Goal: Transaction & Acquisition: Purchase product/service

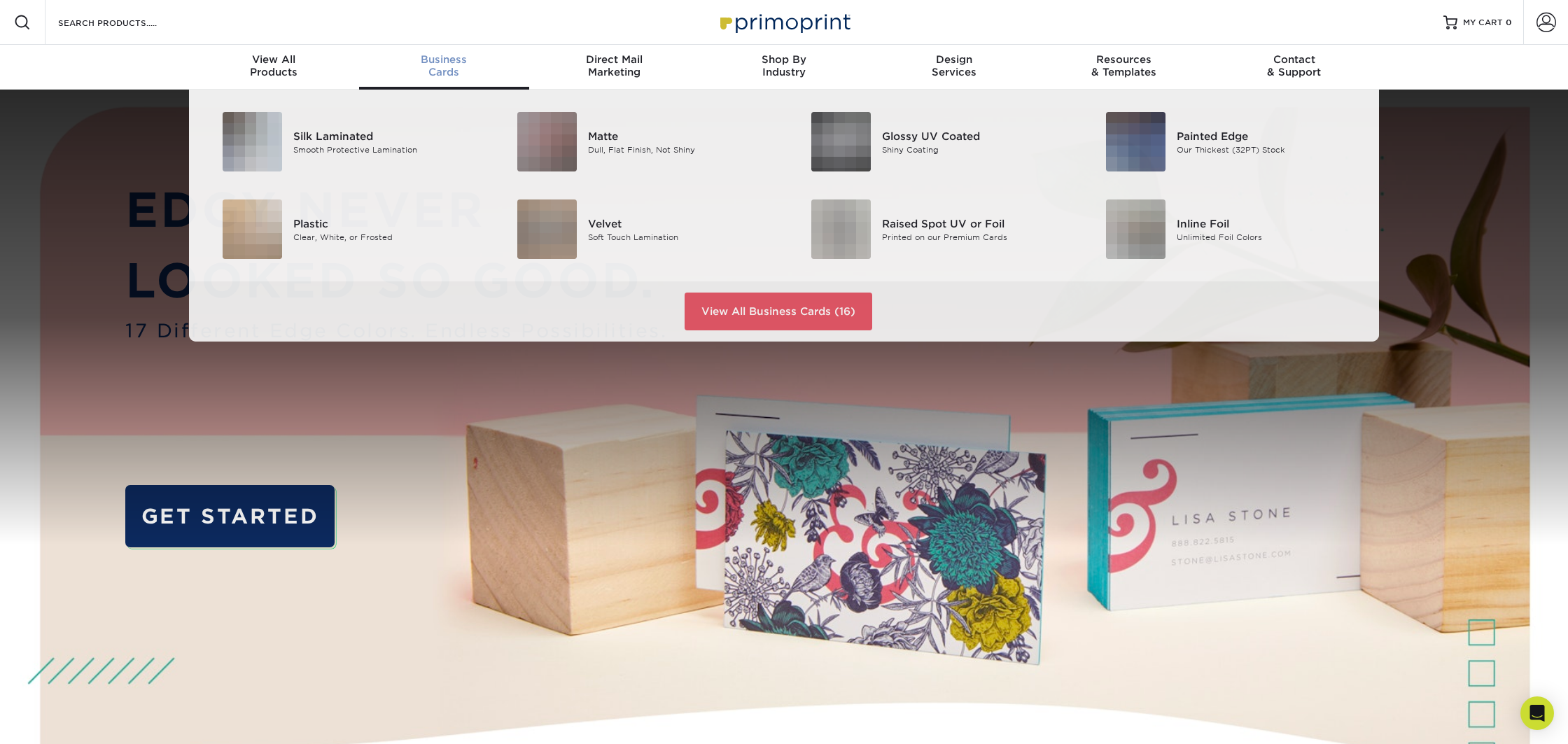
click at [428, 67] on div "Business Cards" at bounding box center [444, 65] width 170 height 25
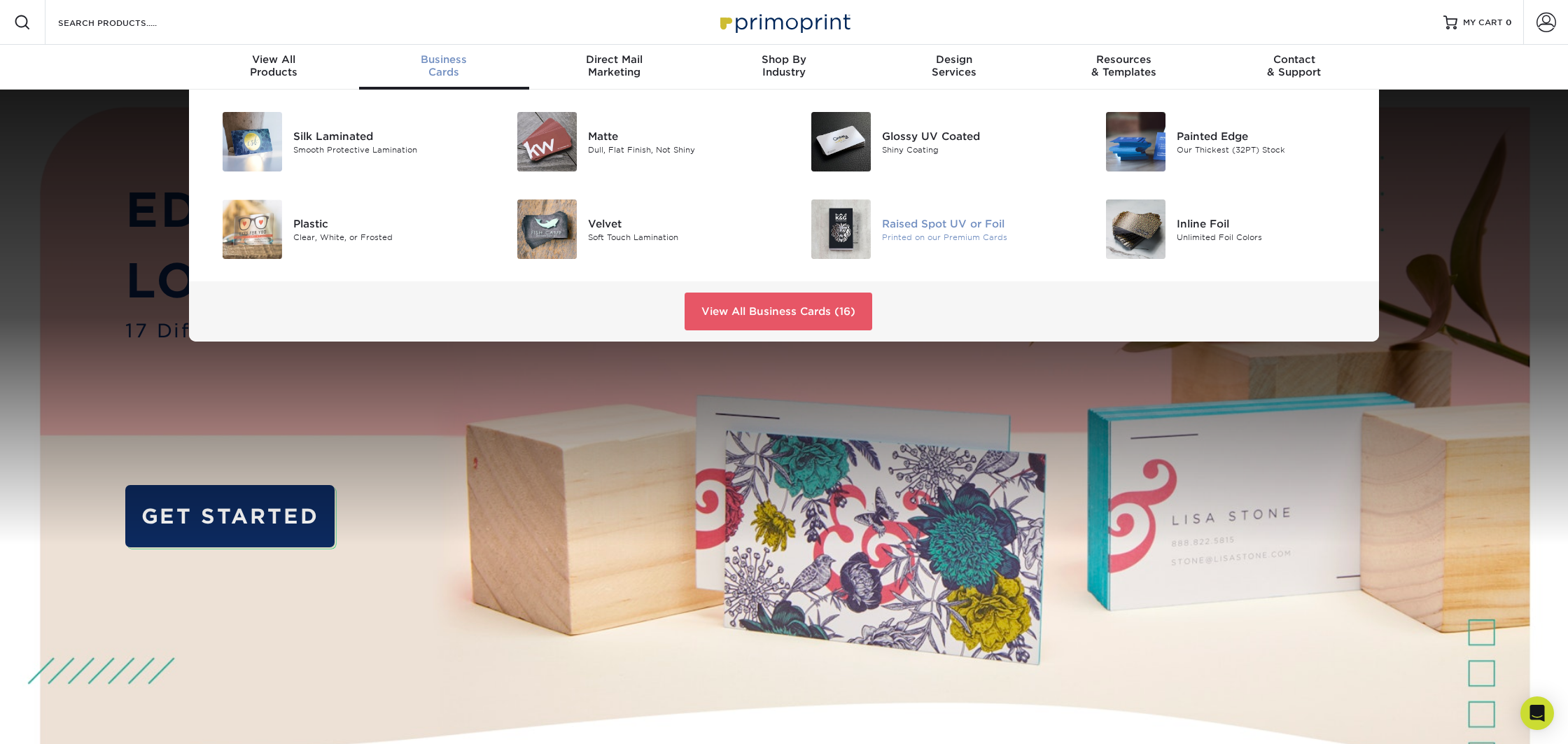
click at [930, 226] on div "Raised Spot UV or Foil" at bounding box center [974, 223] width 185 height 15
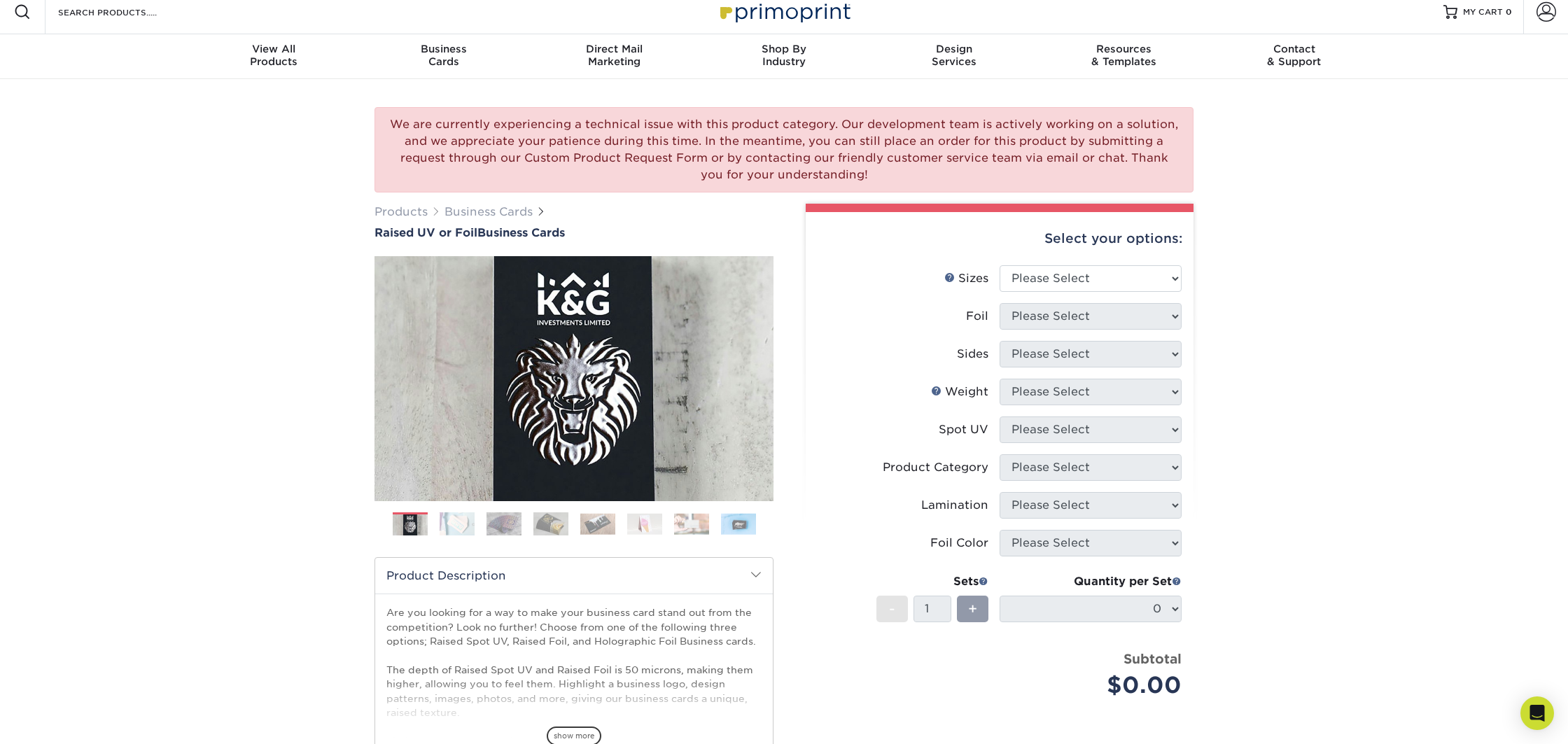
scroll to position [8, 0]
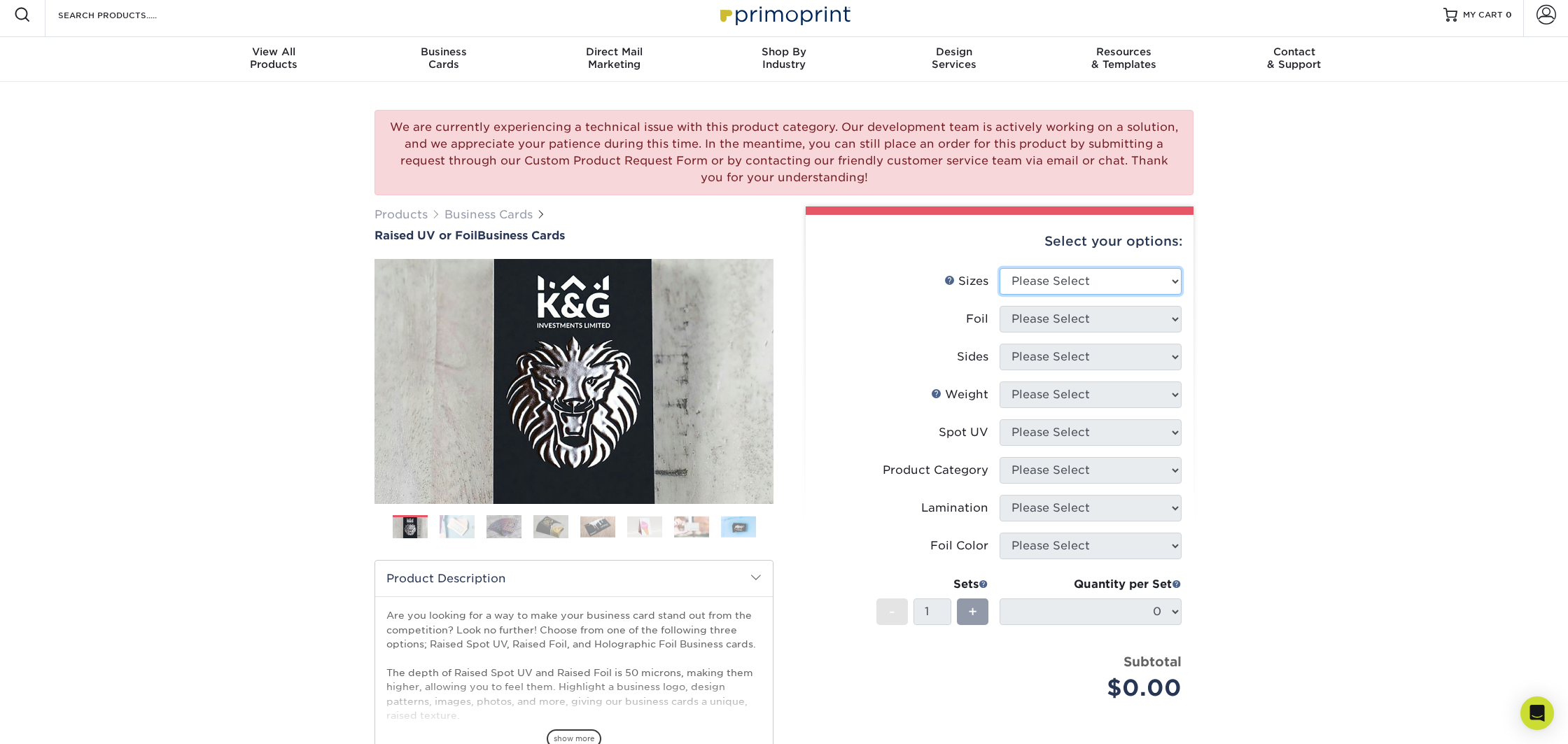
click at [1077, 284] on select "Please Select 2" x 3.5" - Standard" at bounding box center [1090, 281] width 182 height 26
select select "2.00x3.50"
click at [1000, 268] on select "Please Select 2" x 3.5" - Standard" at bounding box center [1090, 281] width 182 height 26
click at [1046, 317] on select "Please Select No Yes" at bounding box center [1090, 319] width 182 height 26
select select "0"
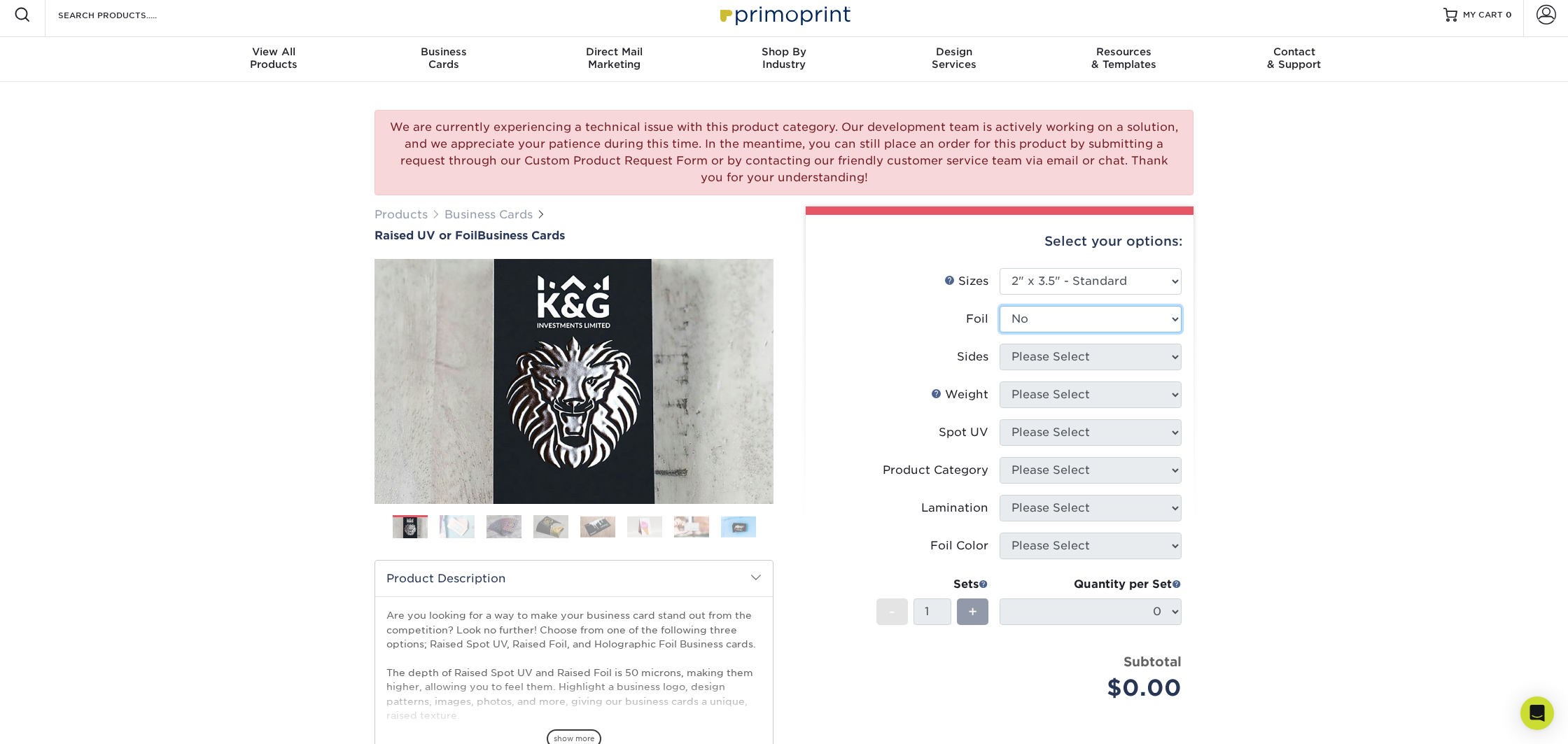
click at [1000, 306] on select "Please Select No Yes" at bounding box center [1090, 319] width 182 height 26
click at [1028, 354] on select "Please Select Print Both Sides Print Front Only" at bounding box center [1090, 357] width 182 height 26
select select "13abbda7-1d64-4f25-8bb2-c179b224825d"
click at [1000, 344] on select "Please Select Print Both Sides Print Front Only" at bounding box center [1090, 357] width 182 height 26
click at [1032, 394] on select "Please Select 16PT" at bounding box center [1090, 394] width 182 height 26
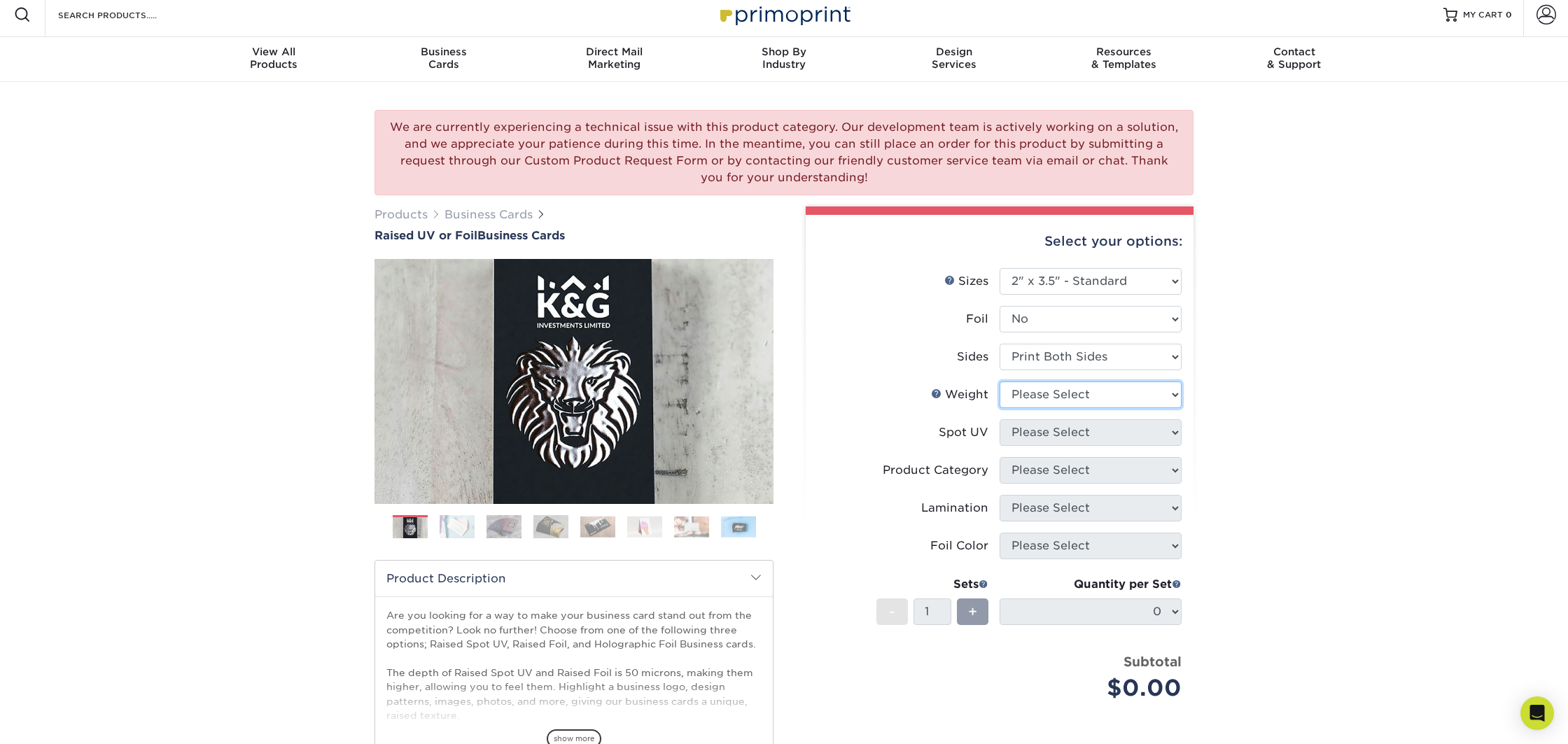
select select "16PT"
click at [1000, 382] on select "Please Select 16PT" at bounding box center [1090, 394] width 182 height 26
click at [1034, 427] on select "Please Select No Spot UV Front Only" at bounding box center [1090, 432] width 182 height 26
select select "1"
click at [1000, 419] on select "Please Select No Spot UV Front Only" at bounding box center [1090, 432] width 182 height 26
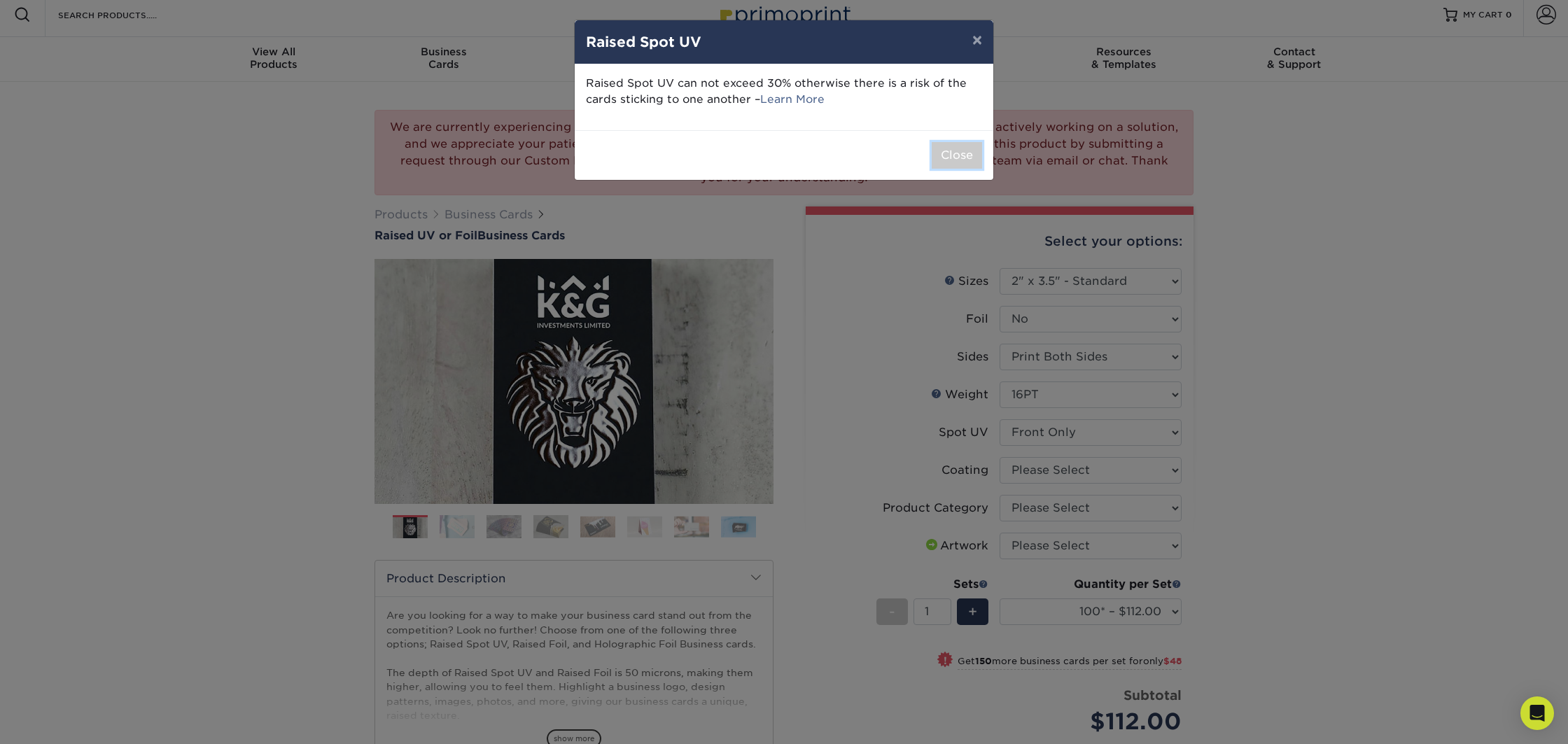
click at [954, 156] on button "Close" at bounding box center [956, 155] width 51 height 26
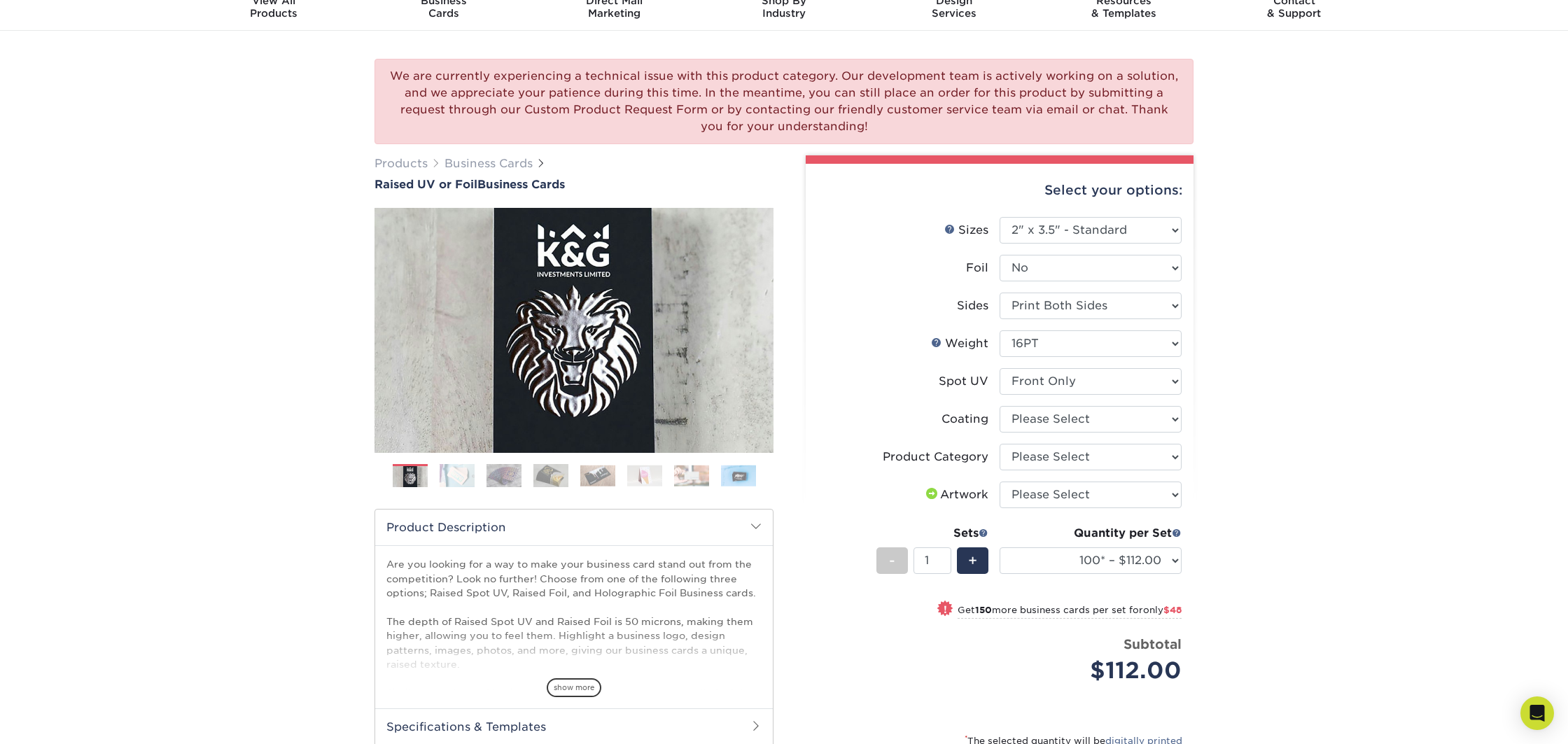
scroll to position [61, 0]
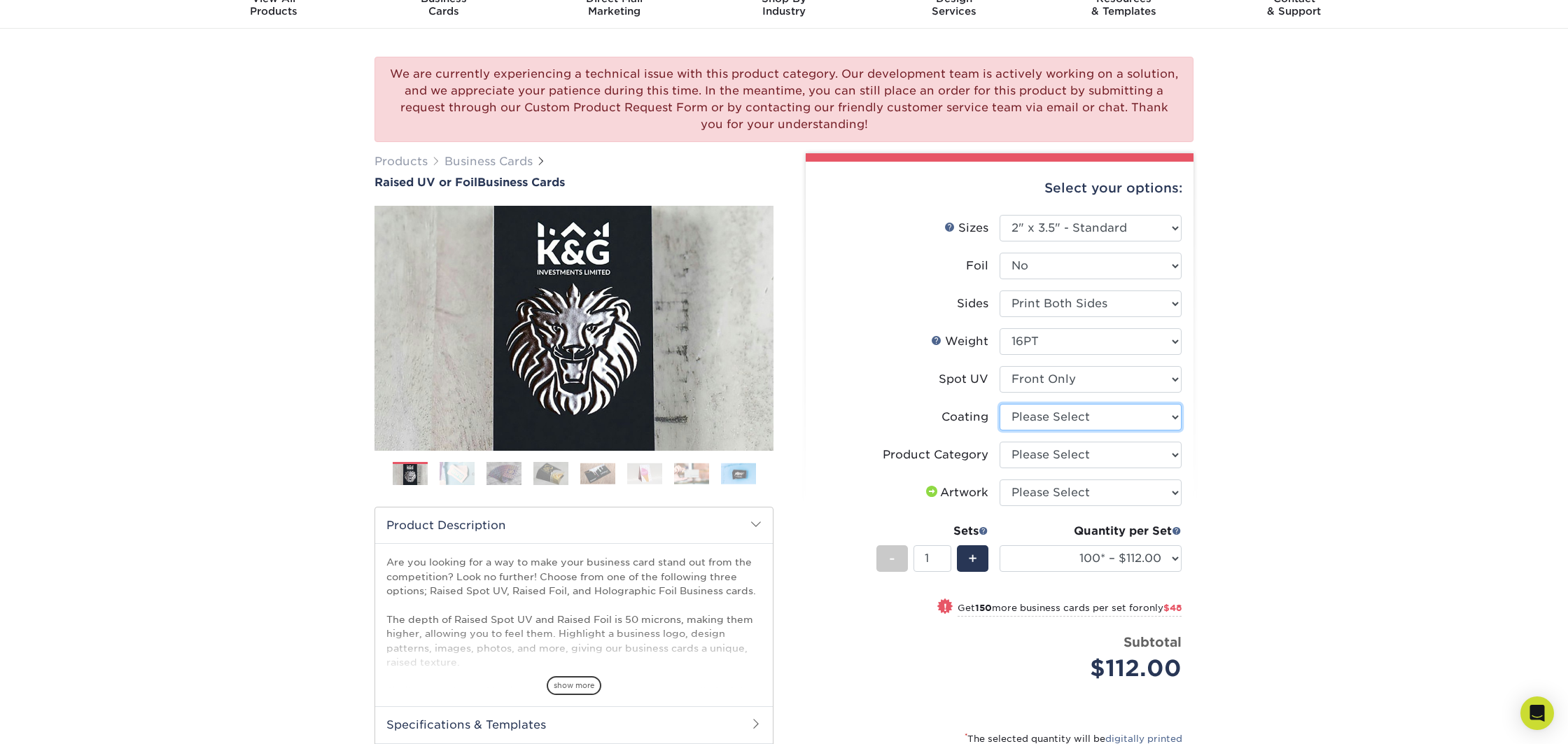
click at [1051, 416] on select at bounding box center [1090, 417] width 182 height 26
click at [1046, 455] on select "Please Select Business Cards" at bounding box center [1090, 455] width 182 height 26
select select "3b5148f1-0588-4f88-a218-97bcfdce65c1"
click at [1000, 442] on select "Please Select Business Cards" at bounding box center [1090, 455] width 182 height 26
click at [1049, 423] on select at bounding box center [1090, 417] width 182 height 26
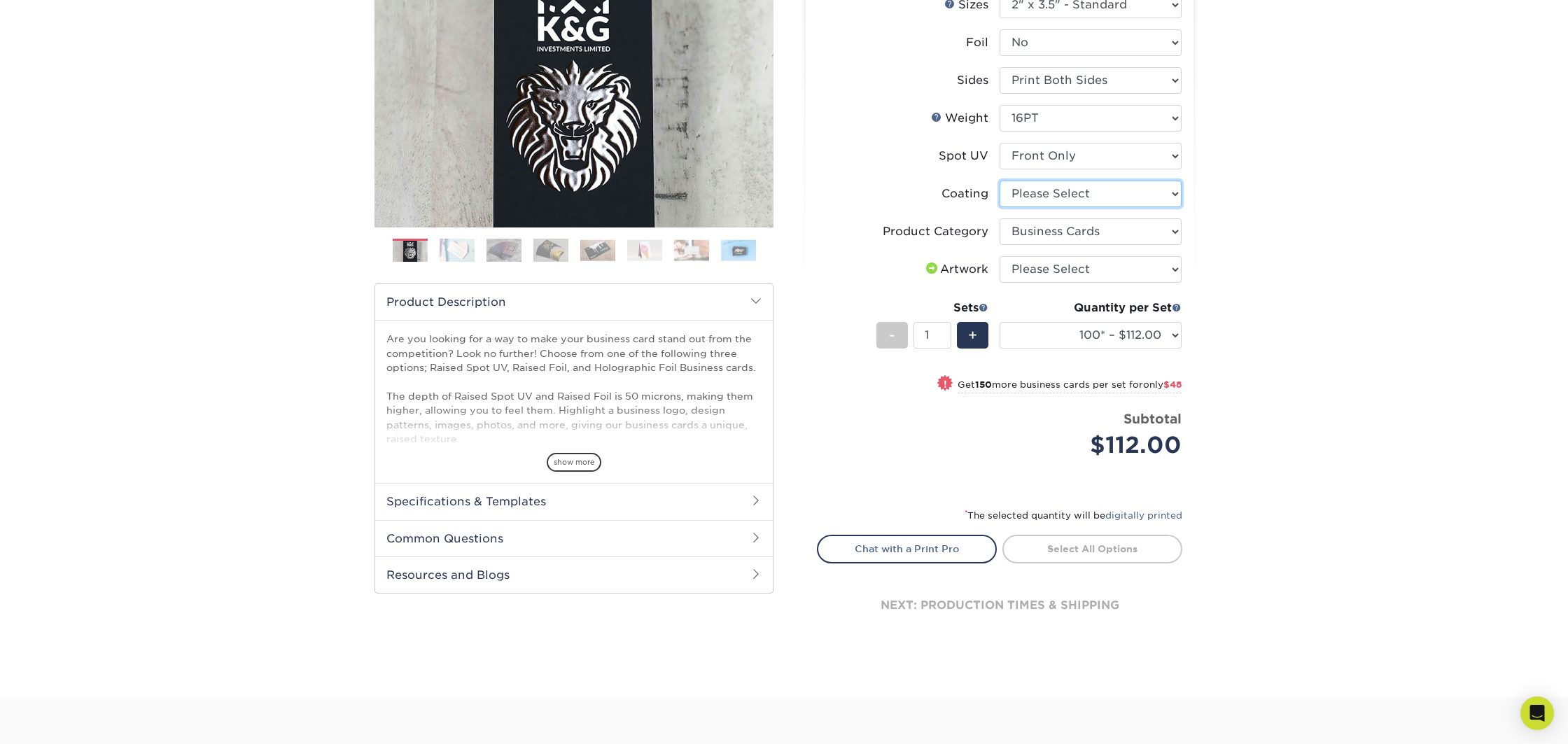
scroll to position [293, 0]
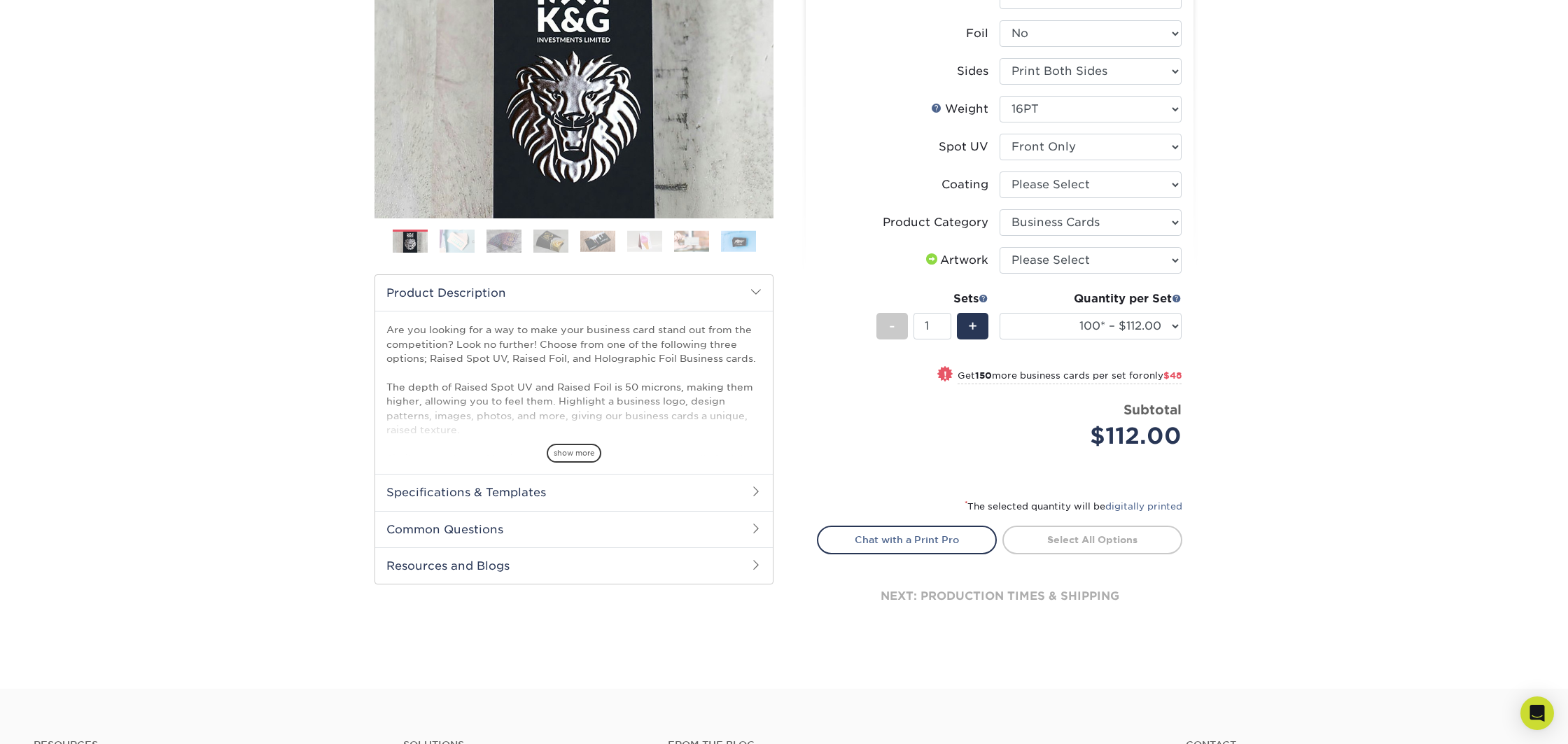
click at [514, 494] on h2 "Specifications & Templates" at bounding box center [574, 491] width 398 height 36
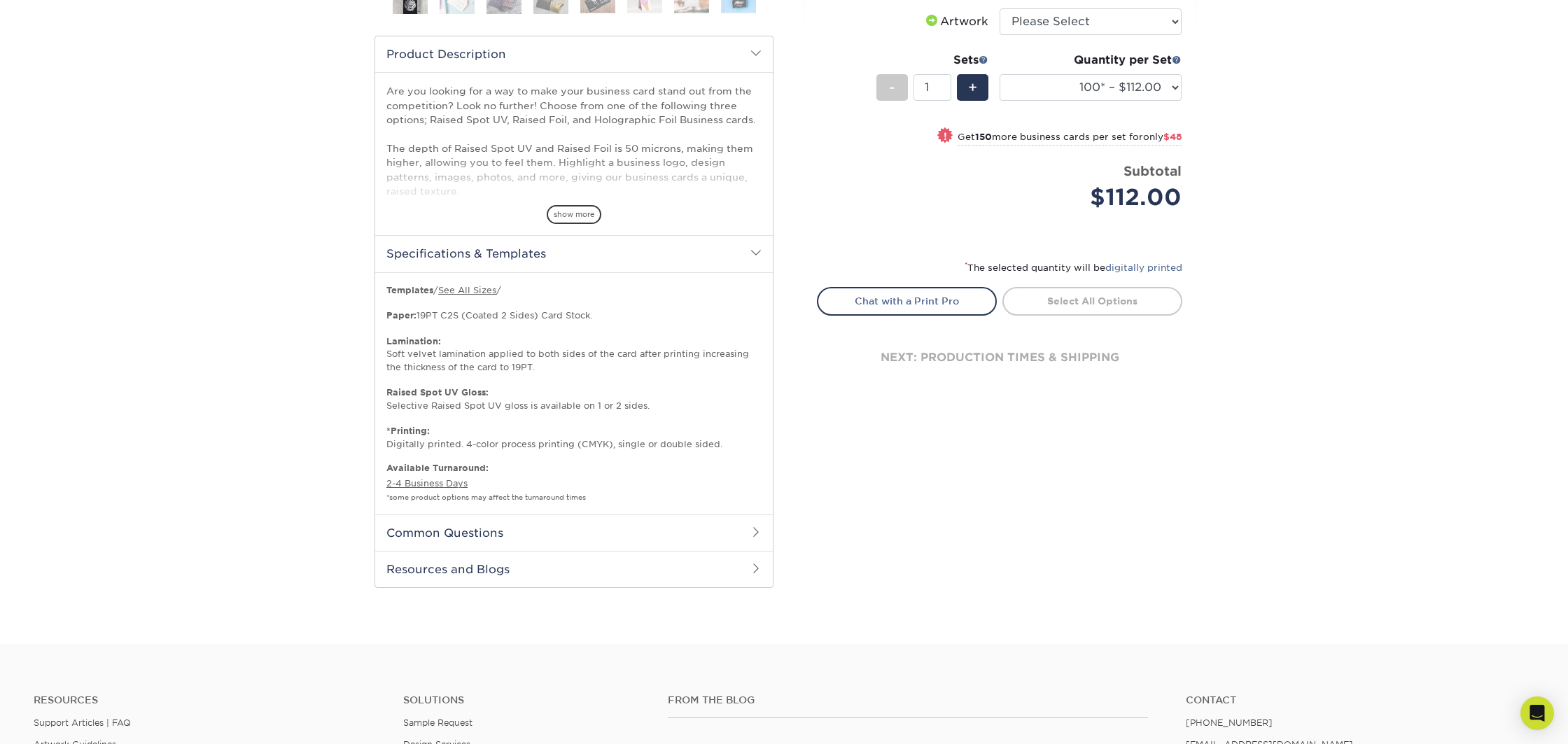
scroll to position [532, 0]
click at [555, 257] on h2 "Specifications & Templates" at bounding box center [574, 252] width 398 height 36
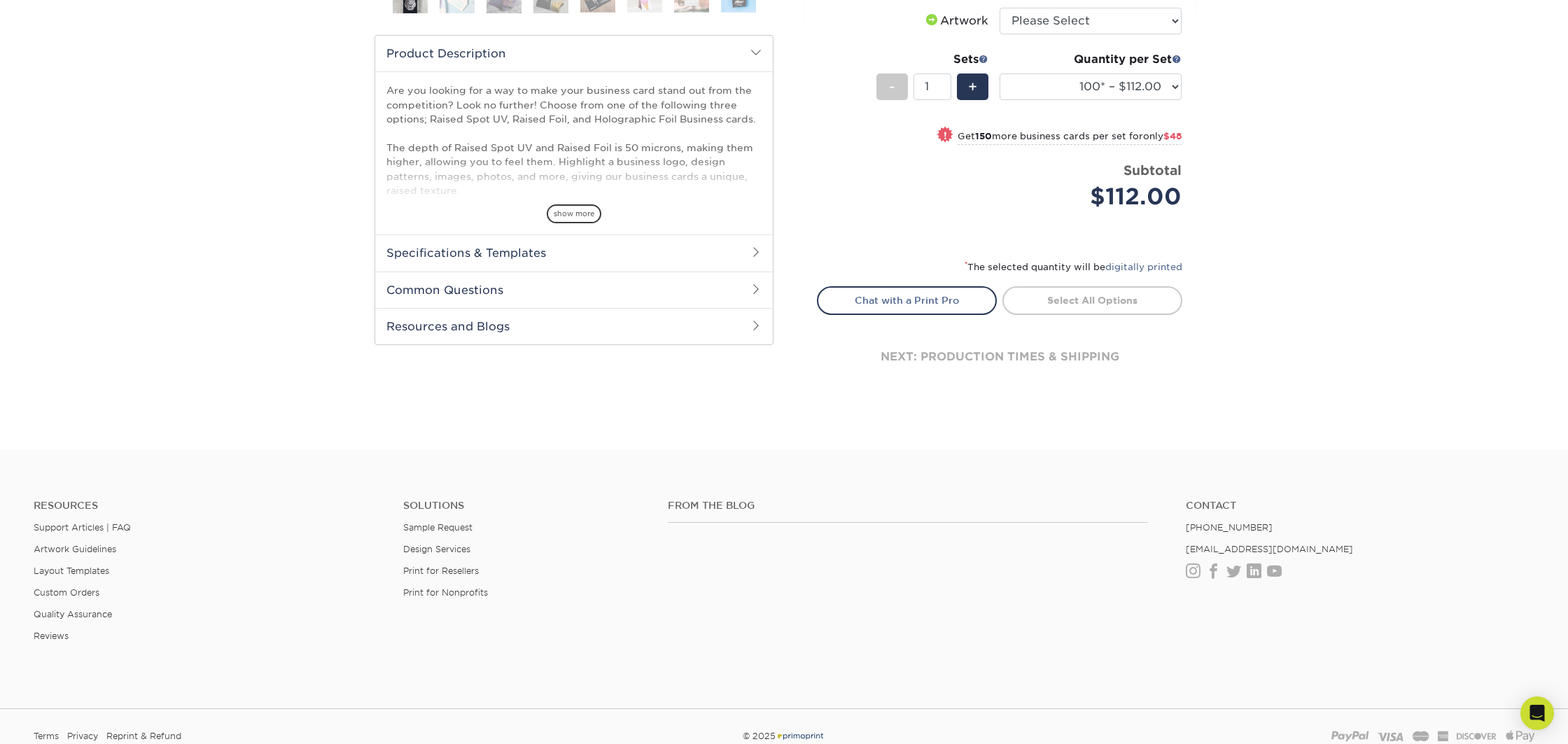
click at [555, 257] on h2 "Specifications & Templates" at bounding box center [574, 252] width 398 height 36
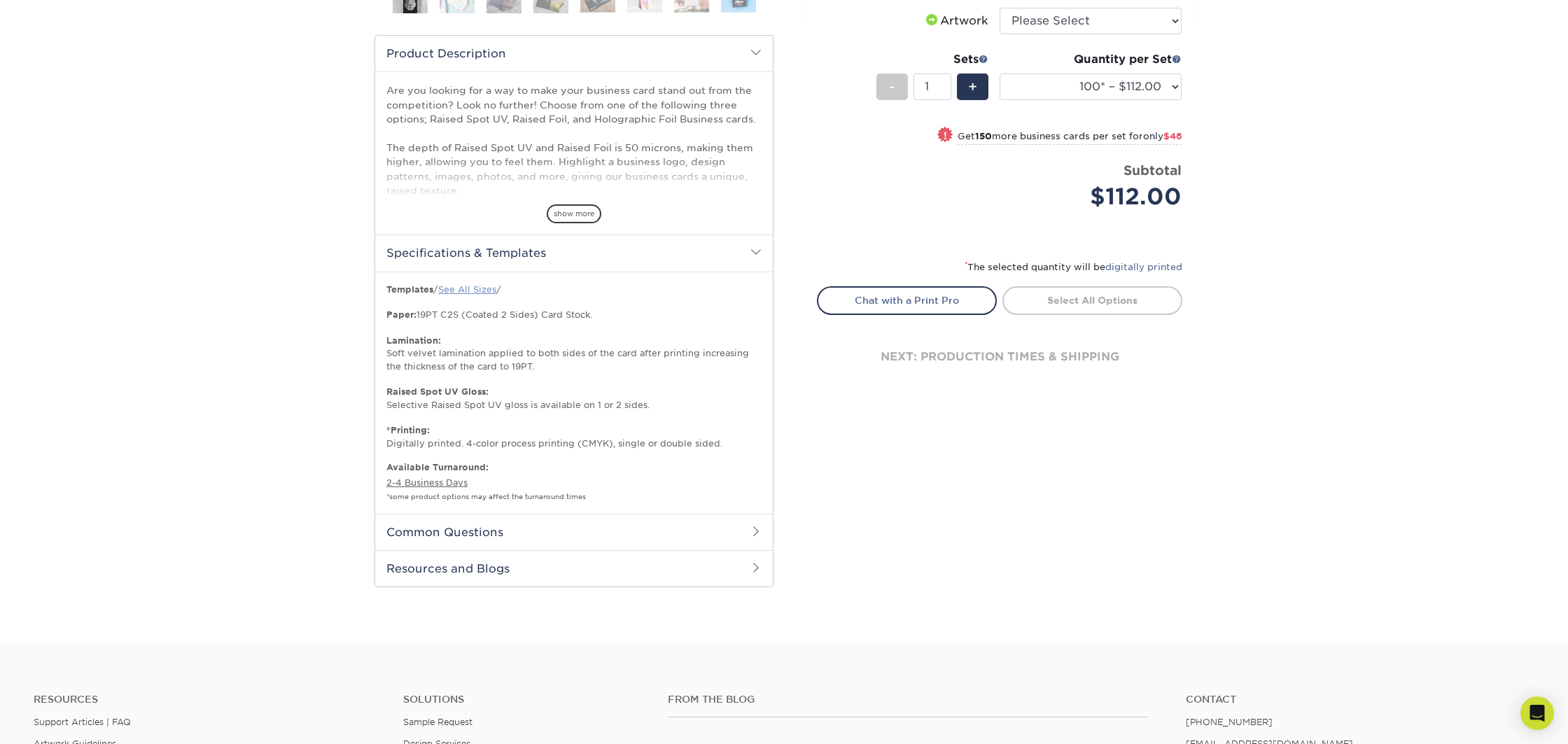
click at [451, 288] on link "See All Sizes" at bounding box center [467, 289] width 58 height 10
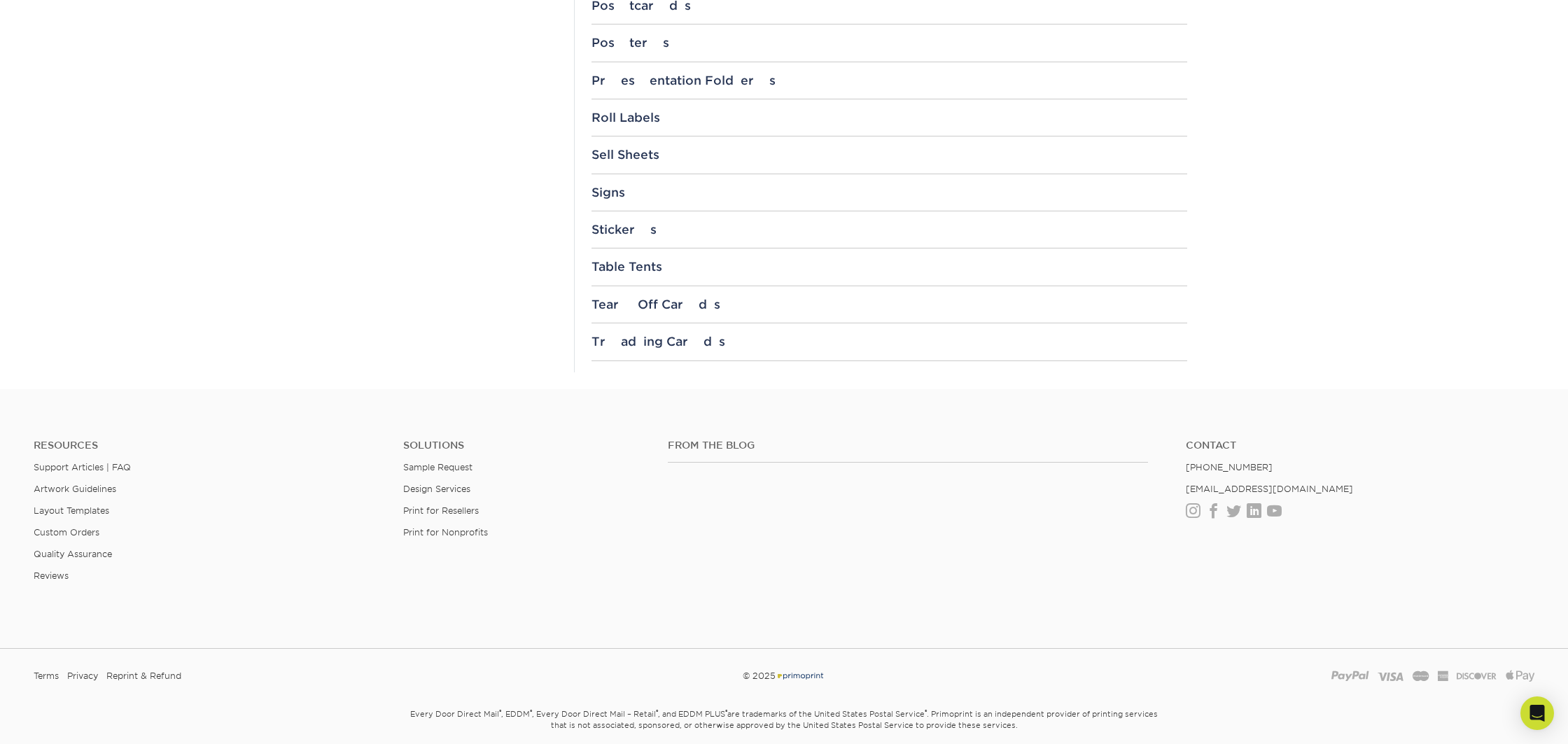
scroll to position [1595, 0]
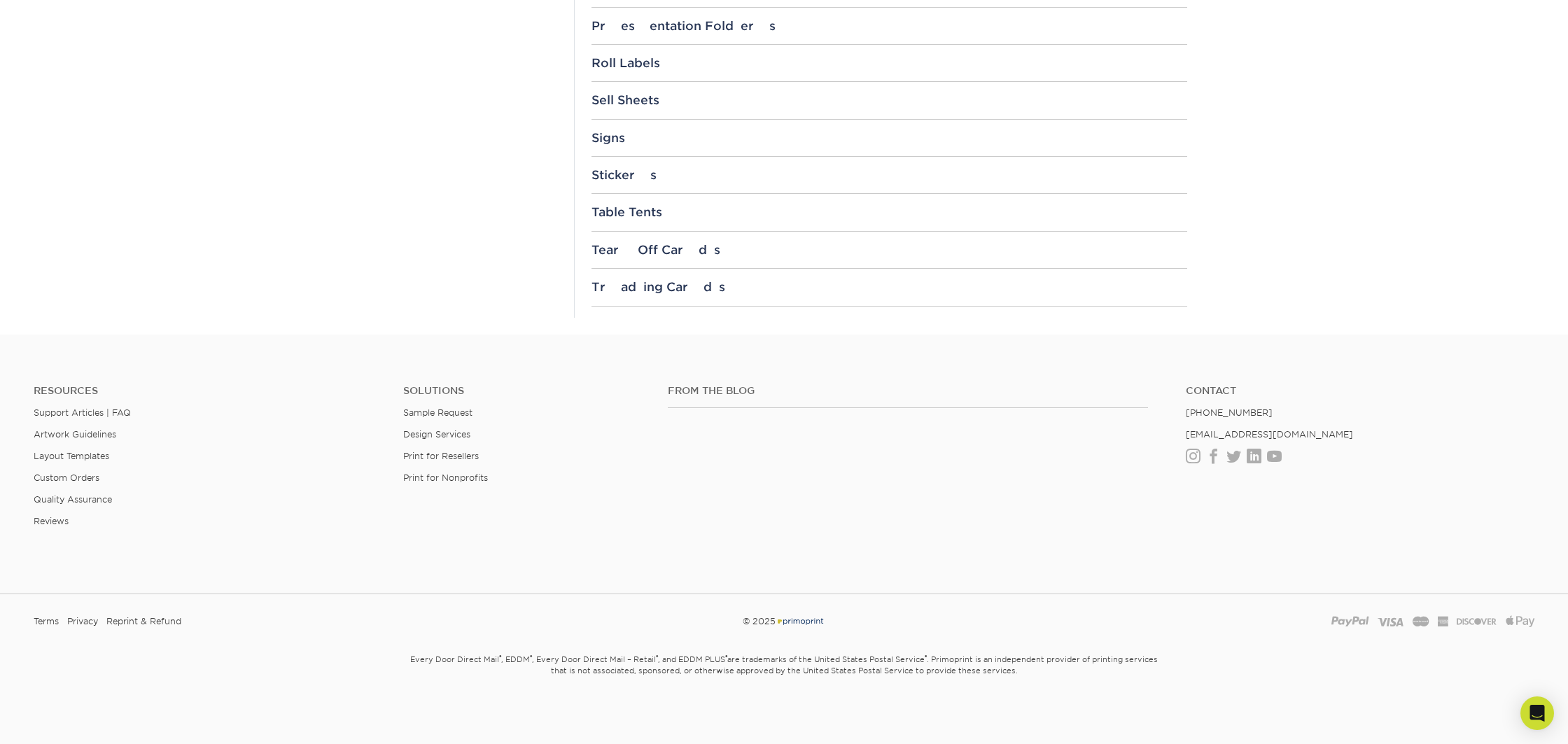
click at [98, 450] on ul "Resources Support Articles | FAQ Artwork Guidelines Layout Templates Custom Ord…" at bounding box center [208, 461] width 370 height 153
click at [96, 456] on link "Layout Templates" at bounding box center [71, 455] width 75 height 10
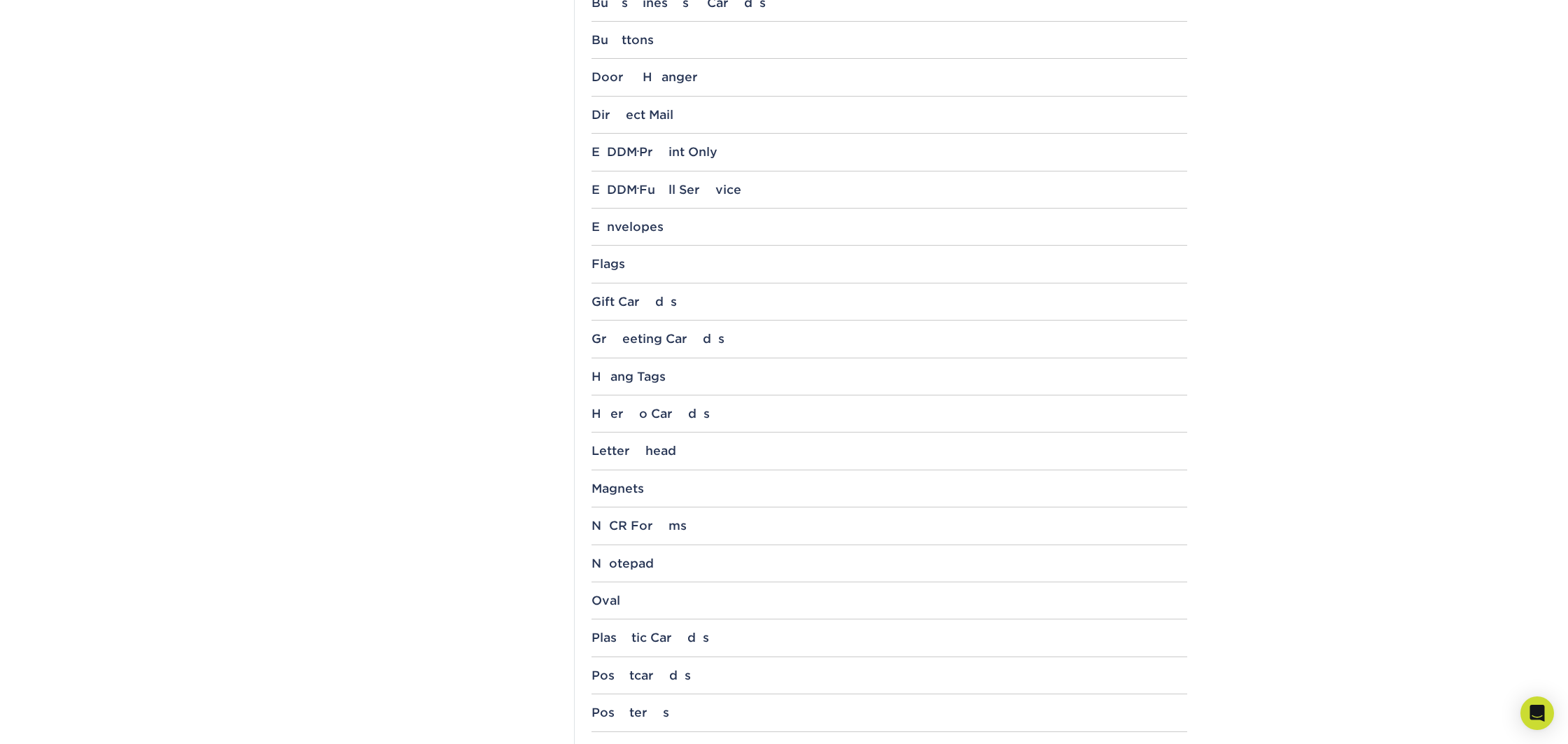
scroll to position [872, 0]
click at [666, 488] on div "Magnets" at bounding box center [889, 486] width 596 height 14
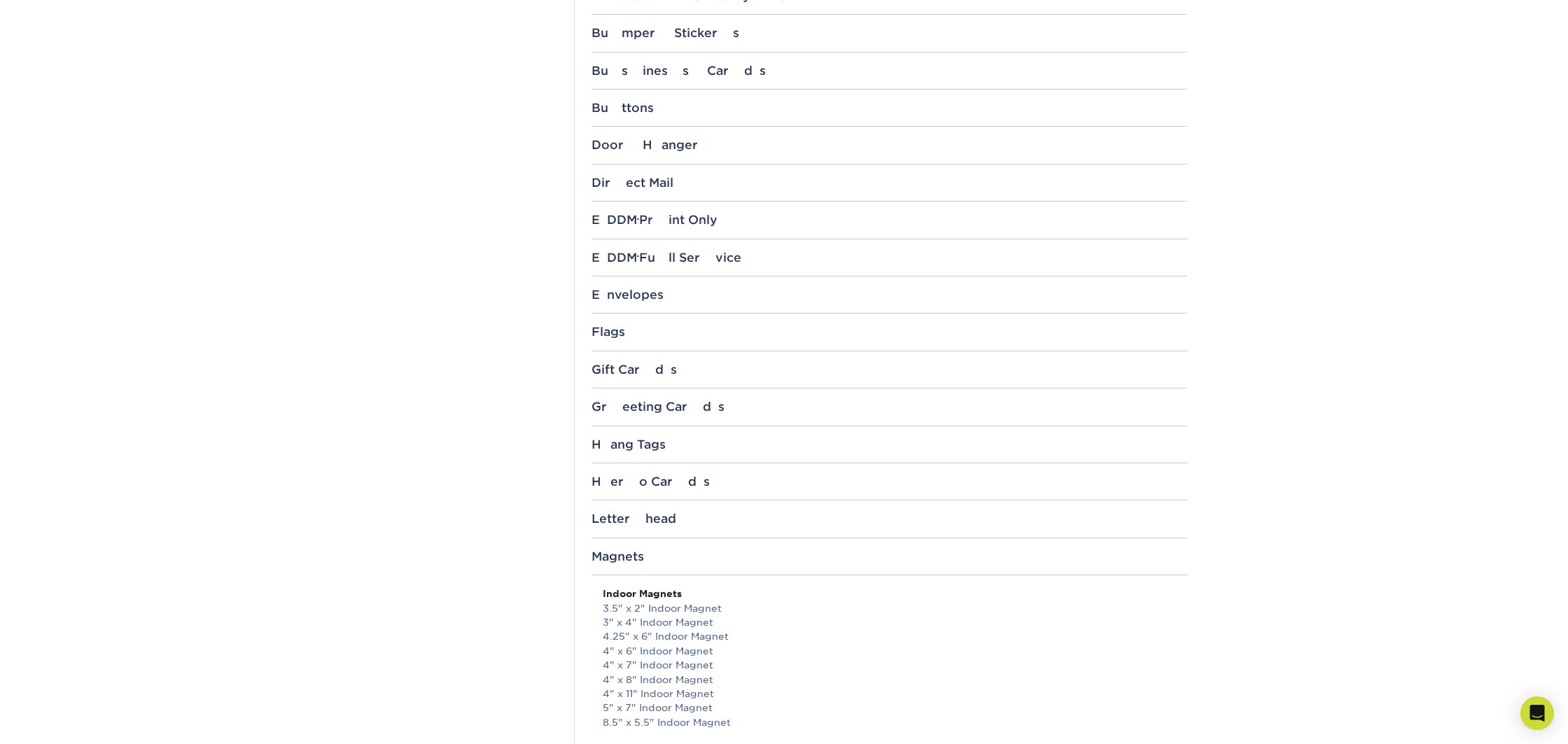
scroll to position [289, 0]
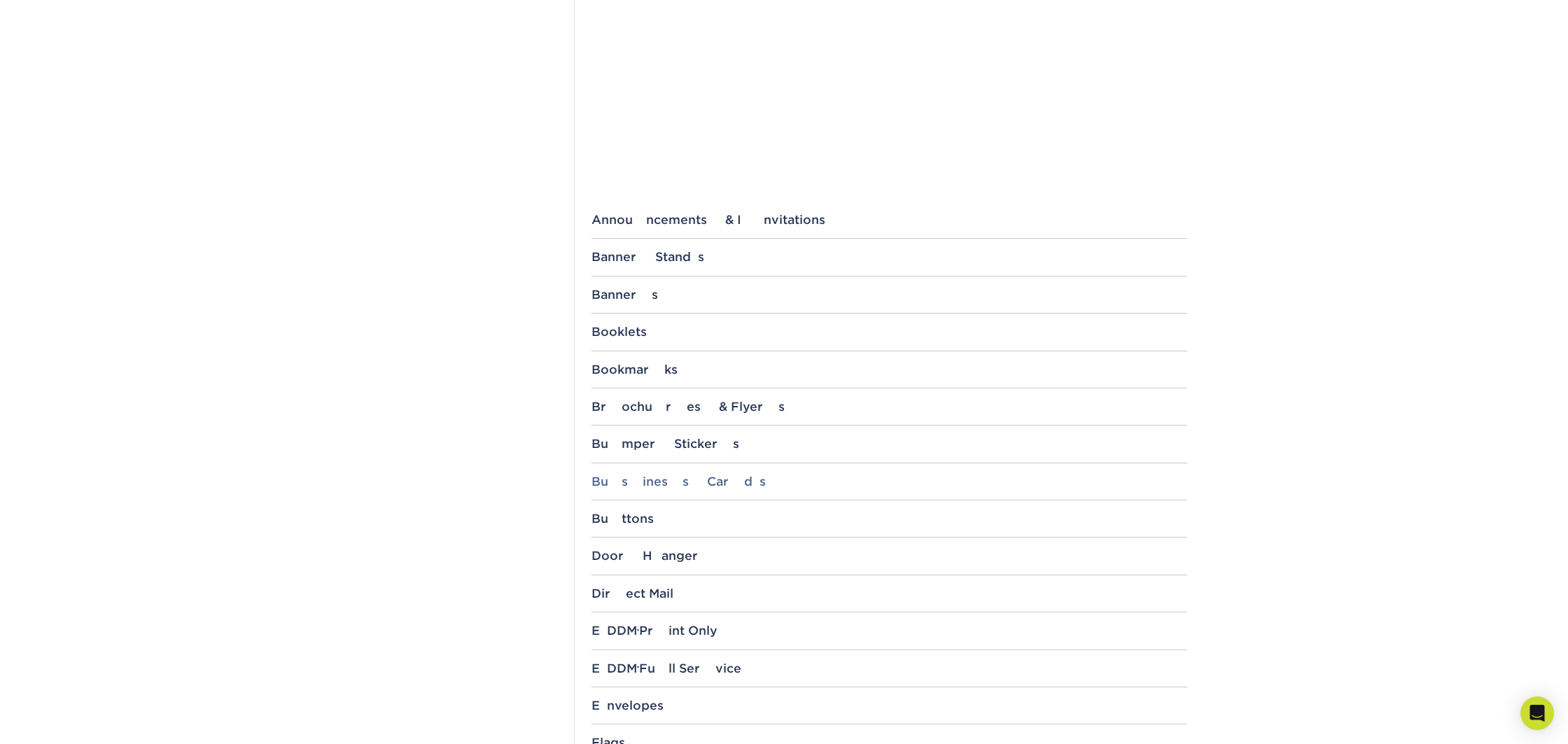
click at [662, 488] on div "Business Cards" at bounding box center [889, 481] width 596 height 14
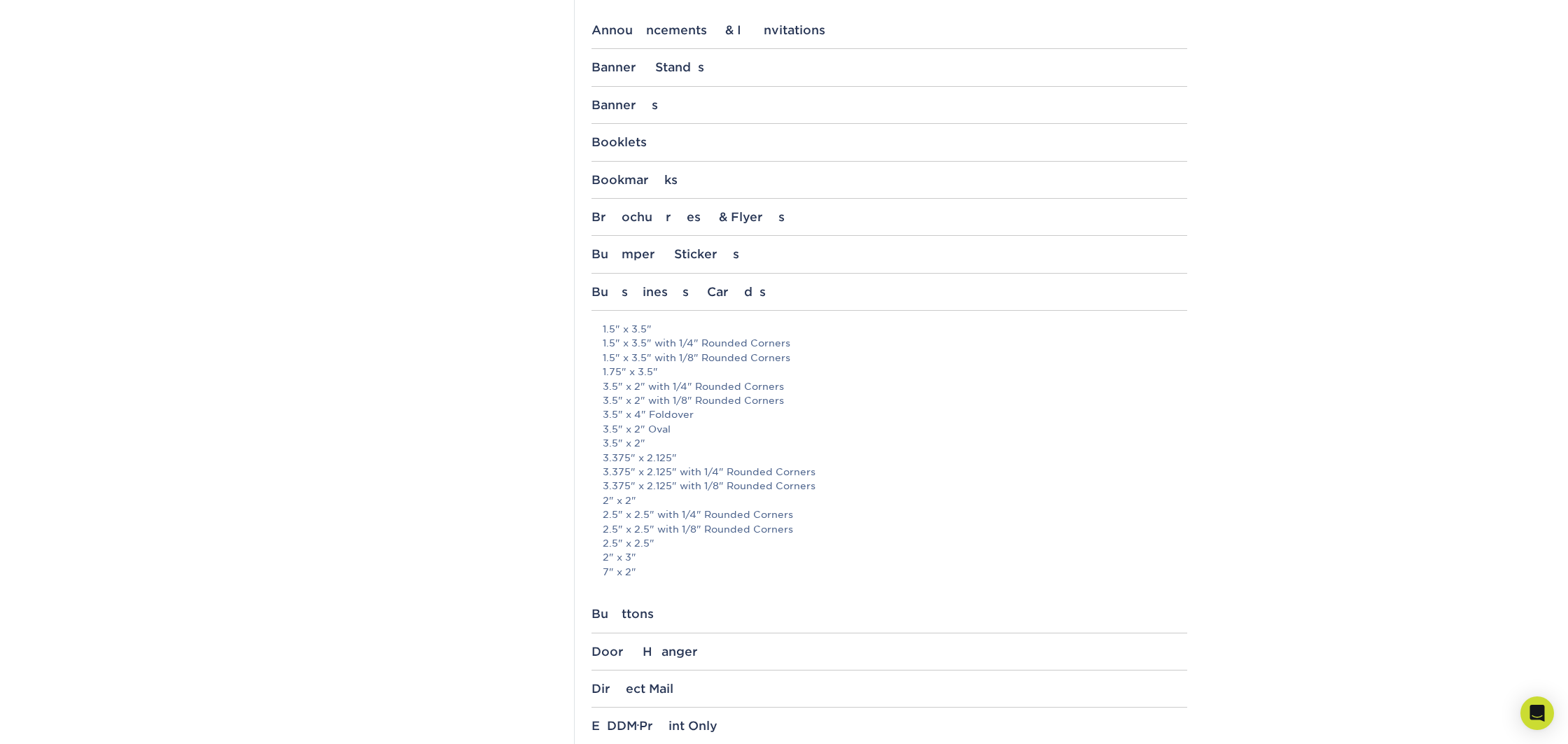
scroll to position [582, 0]
click at [620, 556] on link "2" x 3"" at bounding box center [620, 556] width 34 height 11
click at [618, 443] on link "3.5" x 2"" at bounding box center [624, 442] width 42 height 11
